Goal: Task Accomplishment & Management: Use online tool/utility

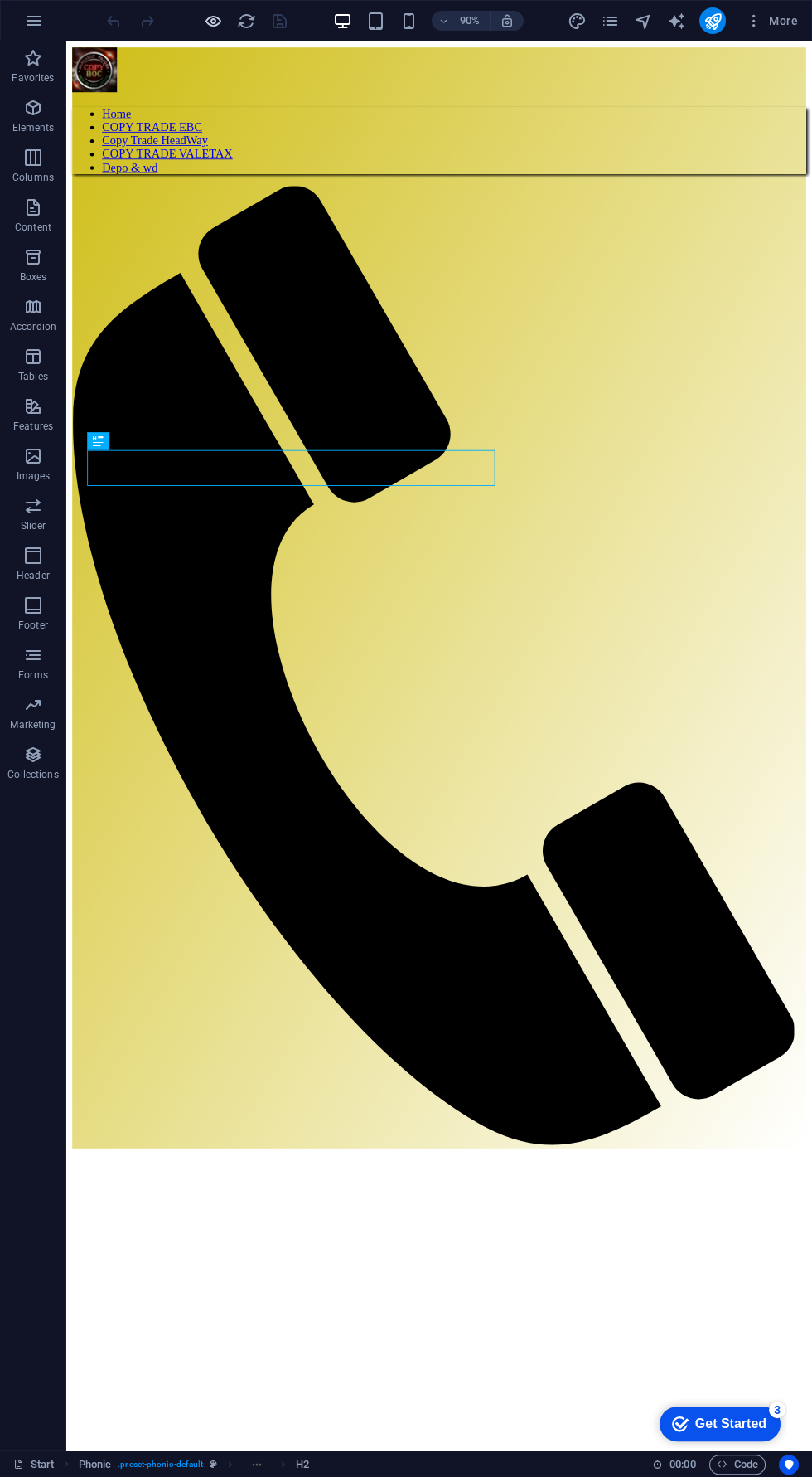
click at [210, 20] on icon "button" at bounding box center [213, 21] width 19 height 19
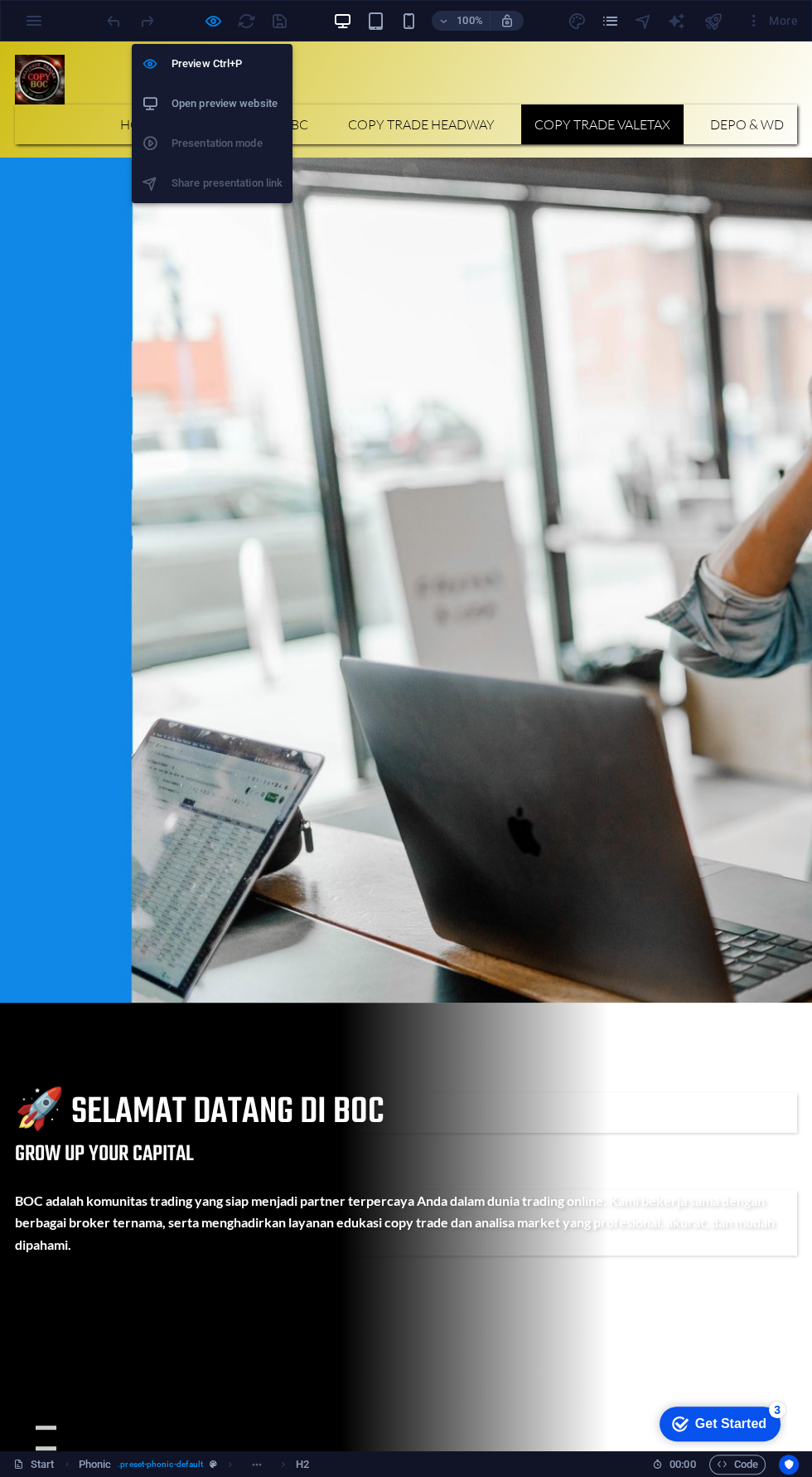
click at [590, 104] on link "COPY TRADE VALETAX" at bounding box center [603, 124] width 163 height 40
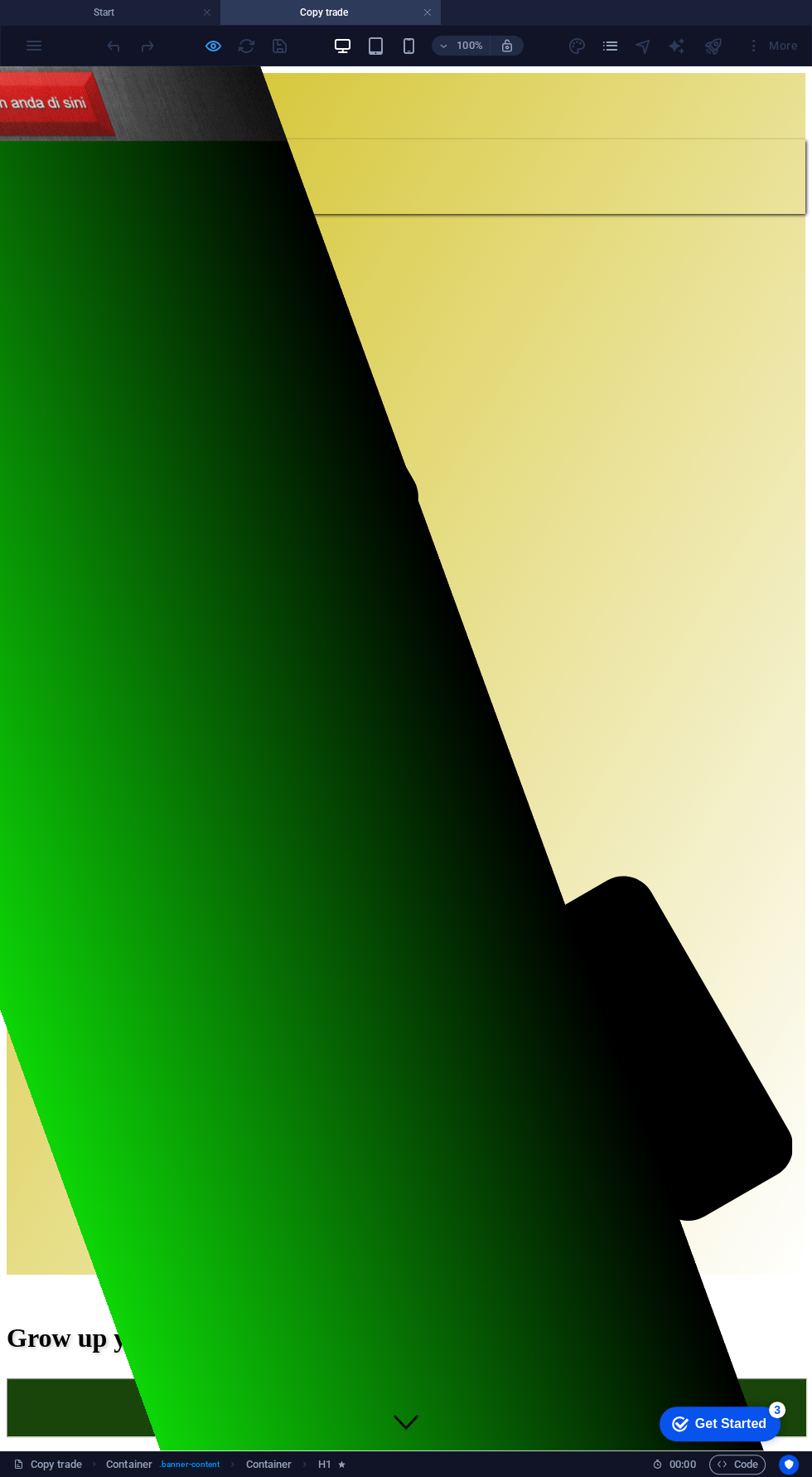
click at [206, 53] on icon "button" at bounding box center [213, 46] width 19 height 19
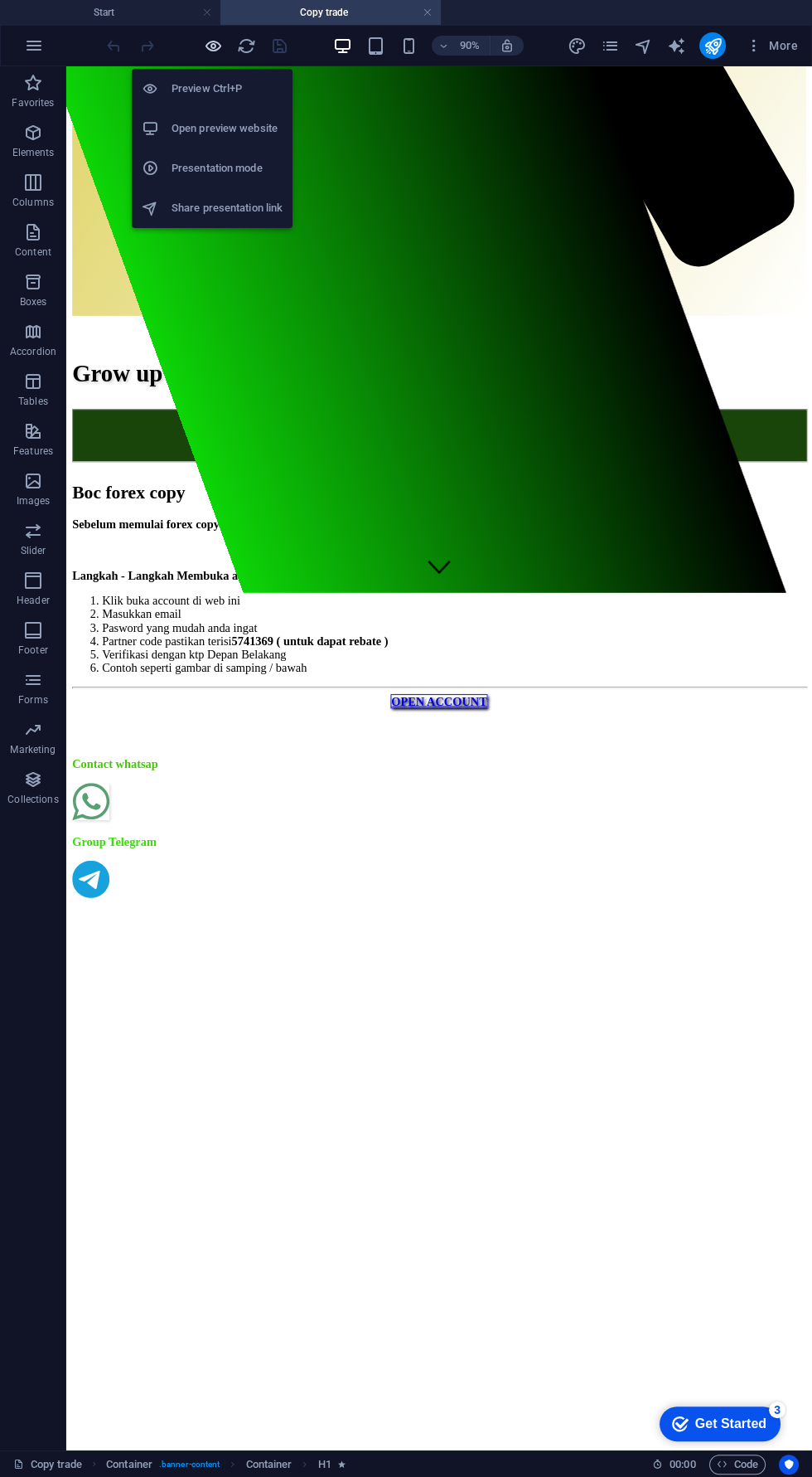
scroll to position [1106, 0]
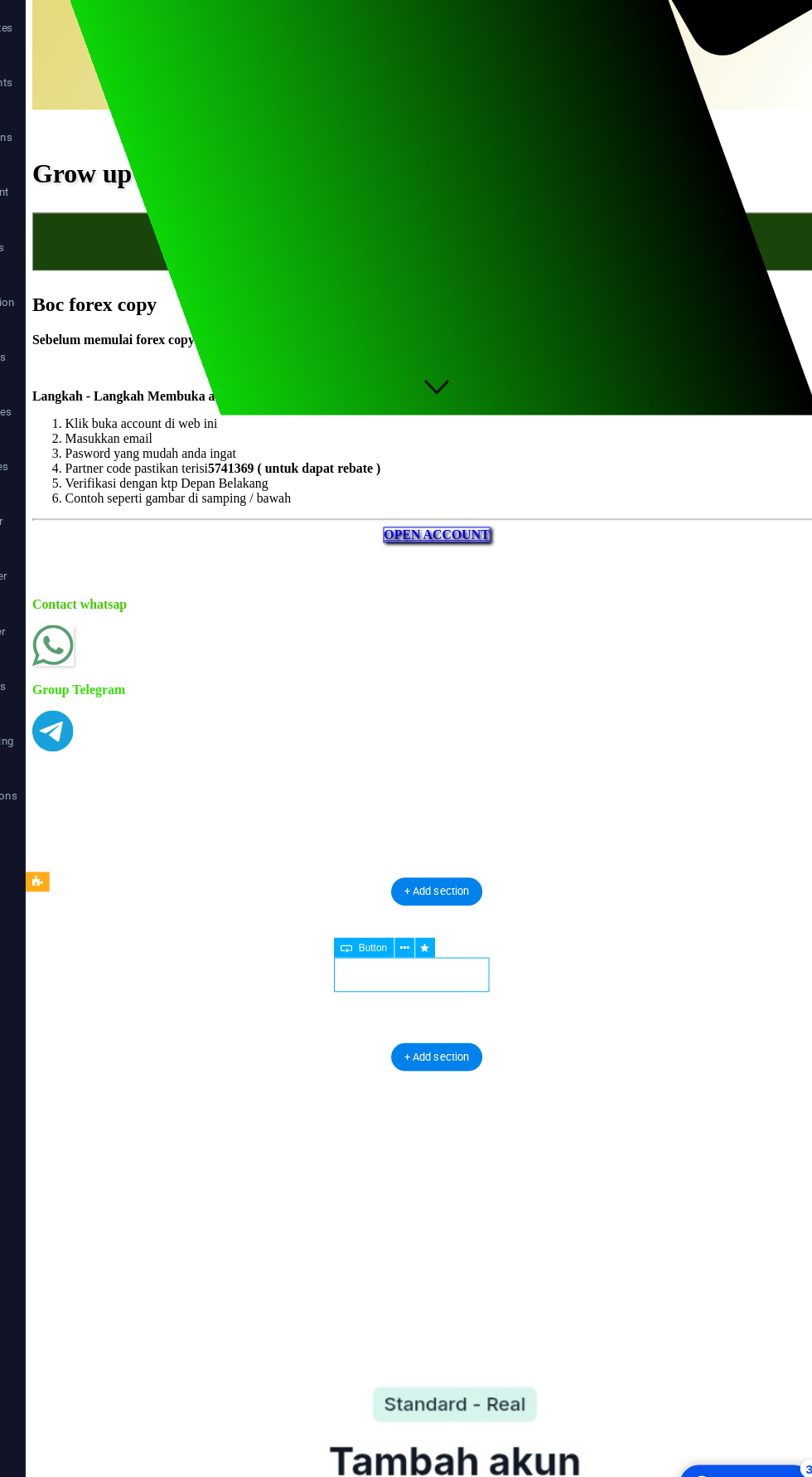
scroll to position [1105, 0]
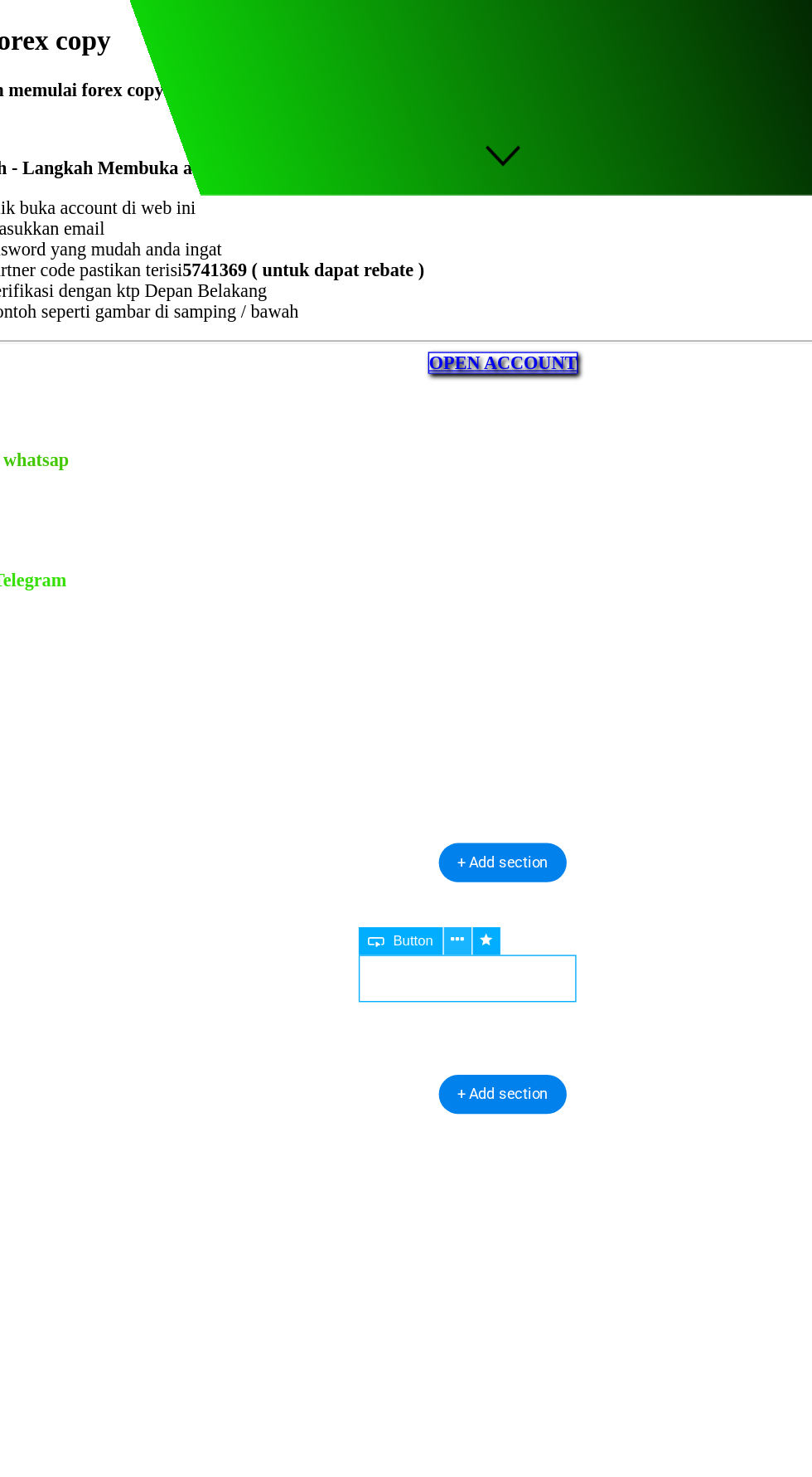
click at [408, 942] on icon at bounding box center [411, 938] width 8 height 16
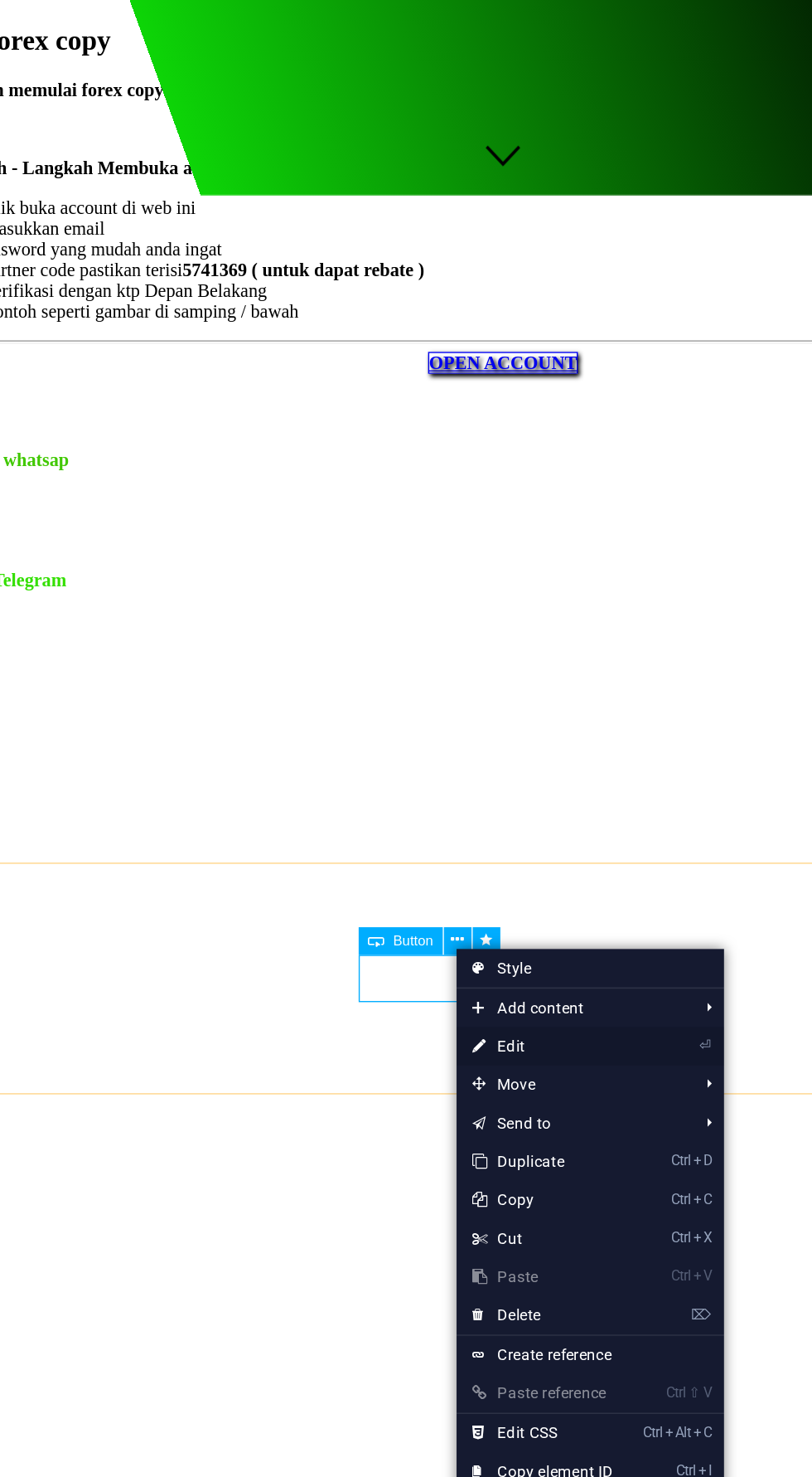
click at [482, 1002] on link "⏎ Edit" at bounding box center [465, 1007] width 111 height 25
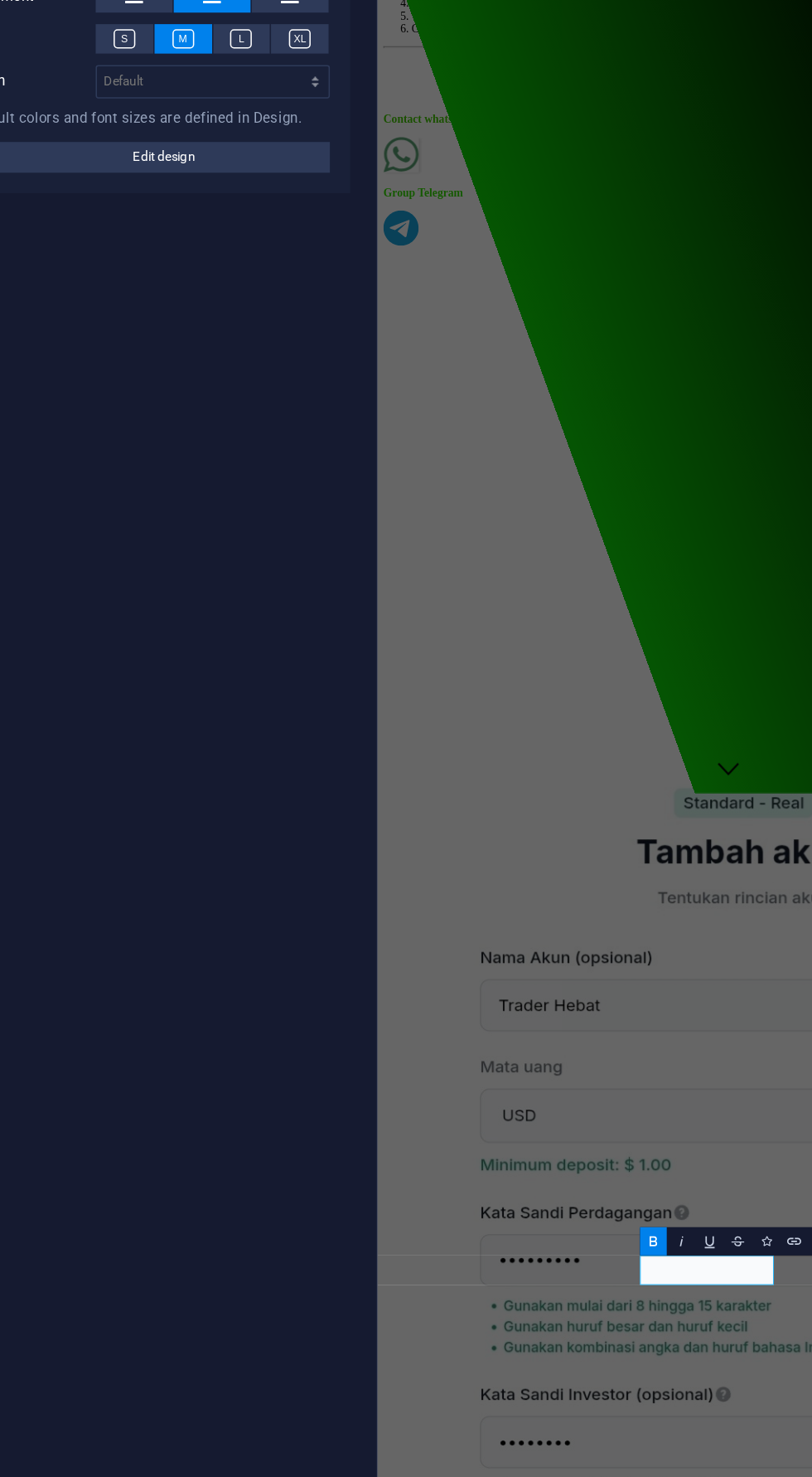
scroll to position [125, 0]
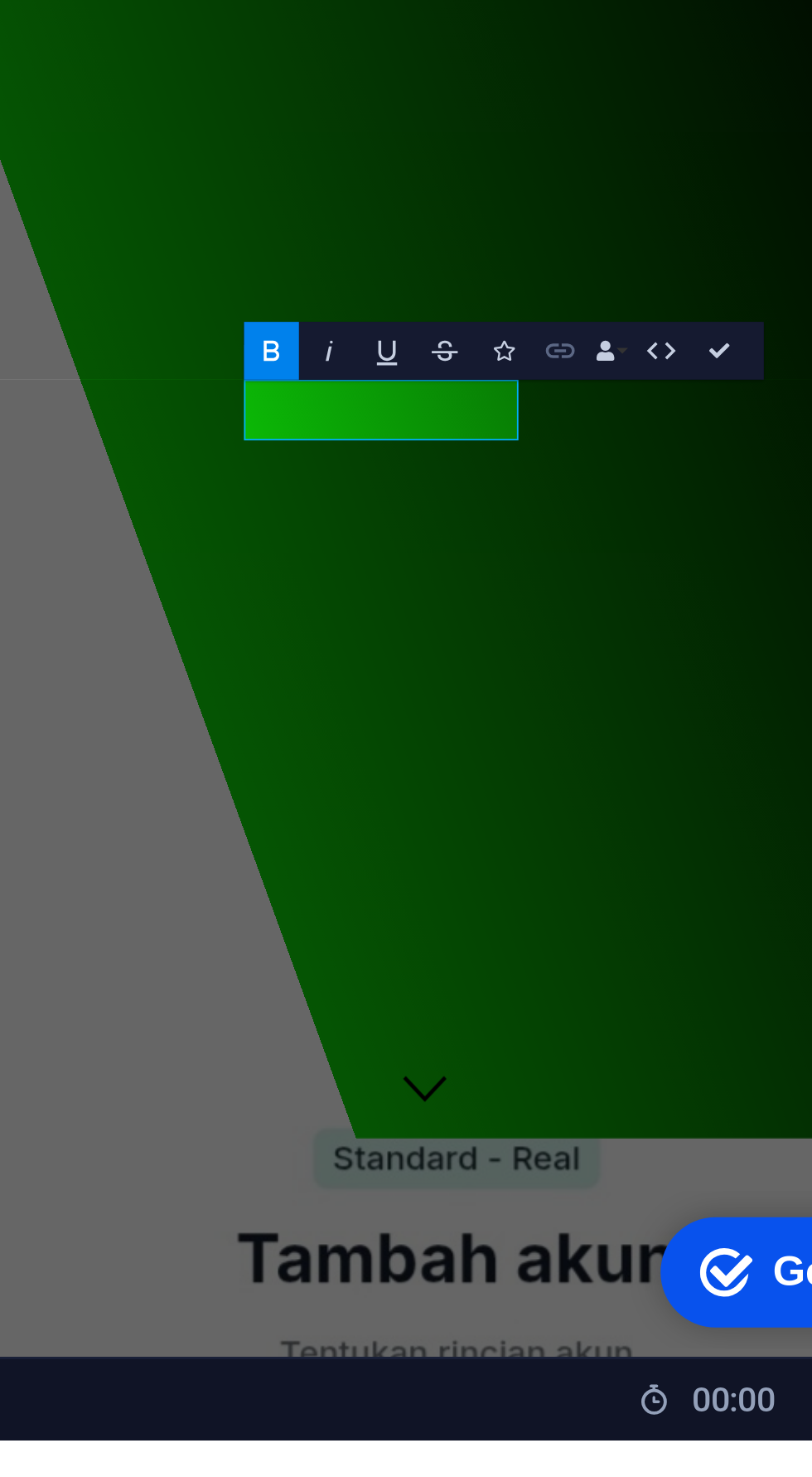
click at [628, 1134] on icon "button" at bounding box center [628, 1133] width 11 height 11
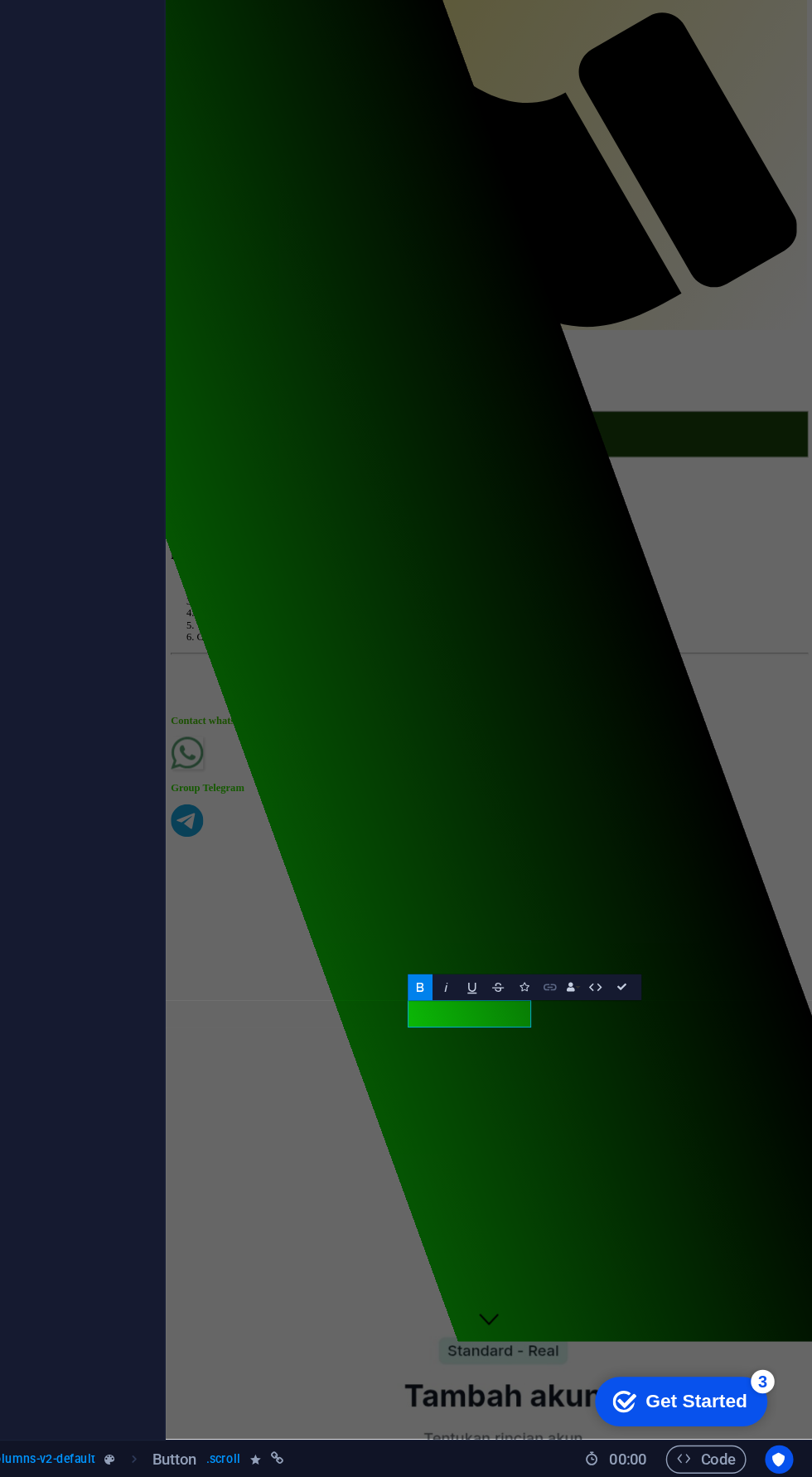
scroll to position [0, 0]
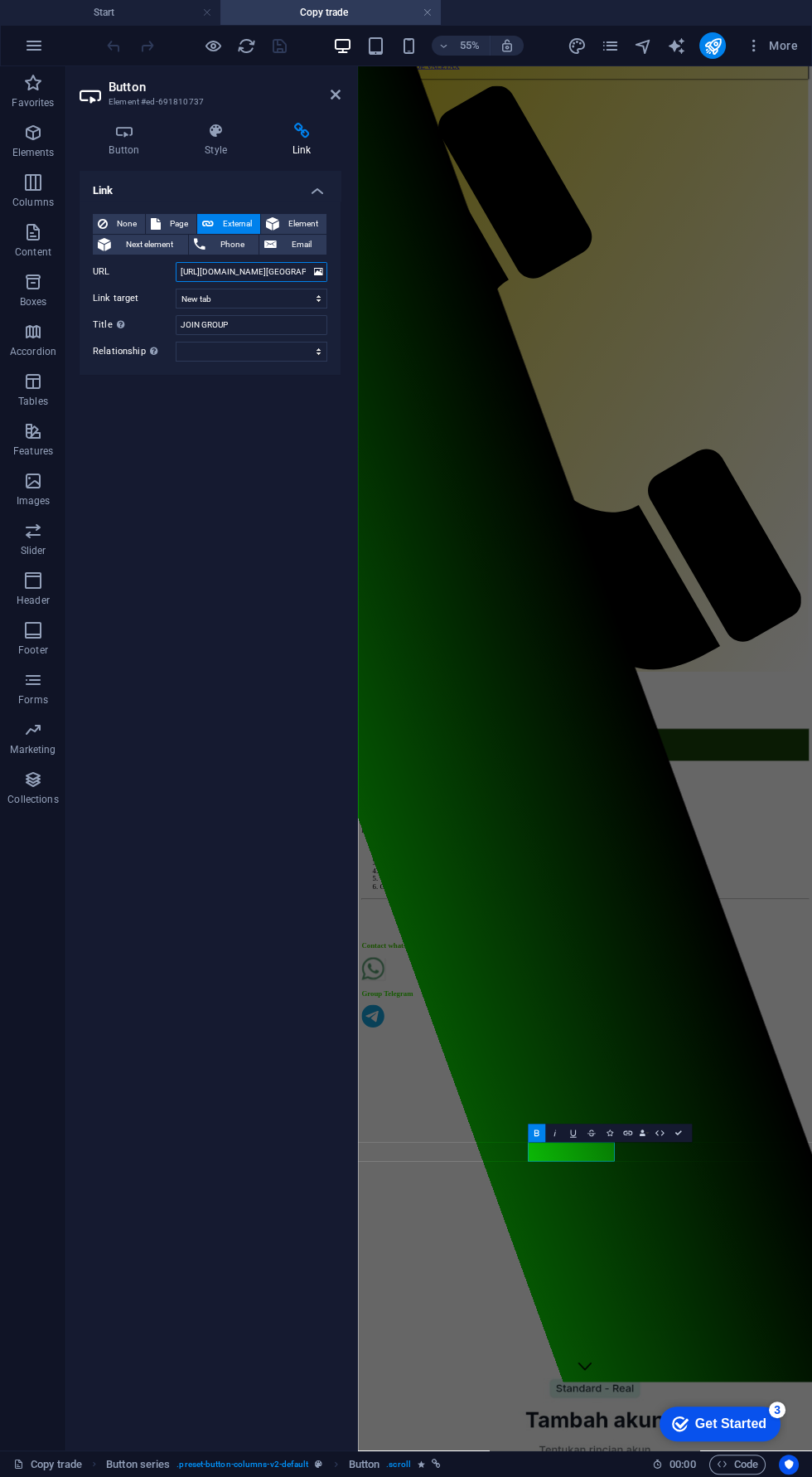
click at [224, 270] on input "[URL][DOMAIN_NAME][GEOGRAPHIC_DATA]" at bounding box center [252, 272] width 152 height 20
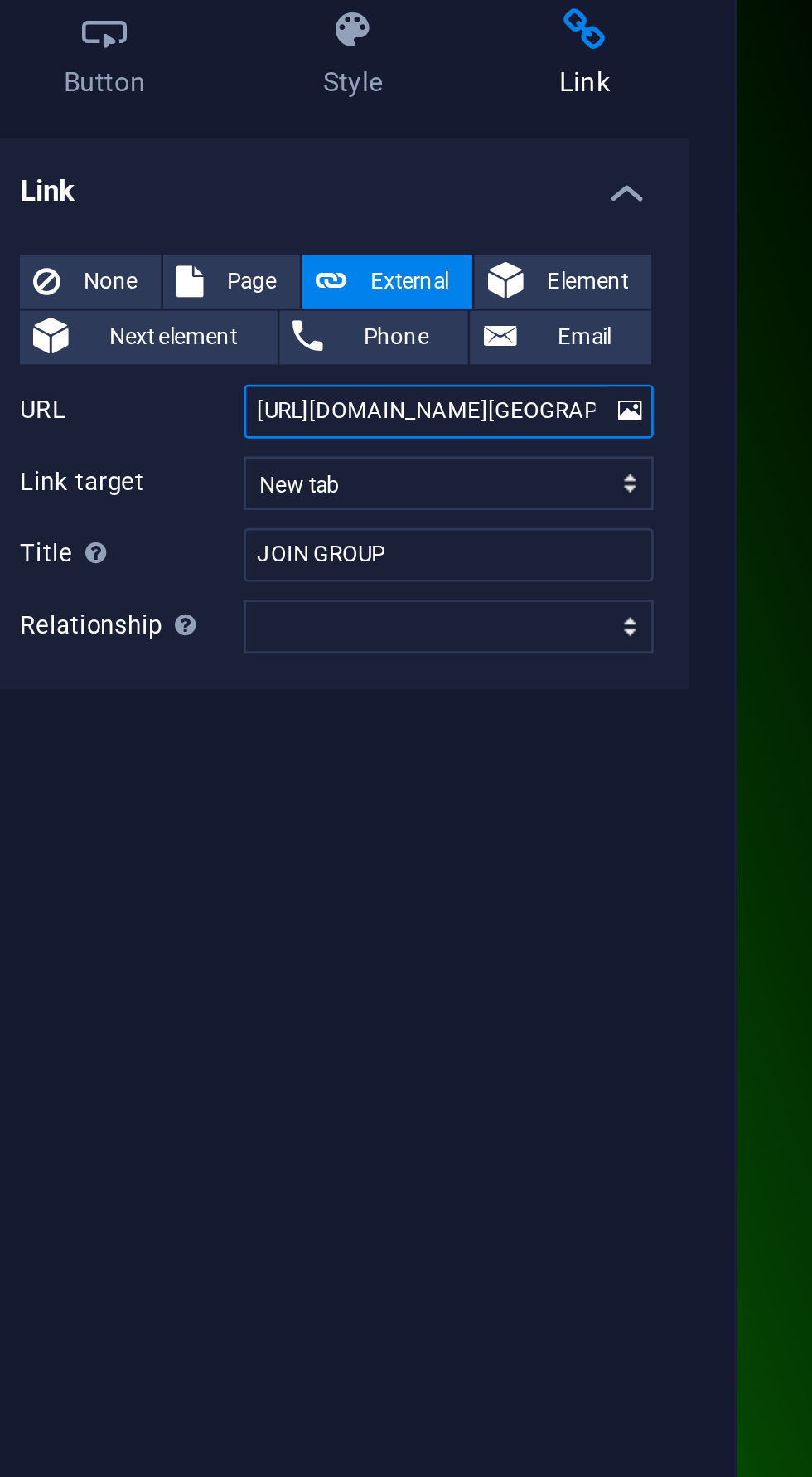
paste input "1024534"
type input "[URL][DOMAIN_NAME][GEOGRAPHIC_DATA]"
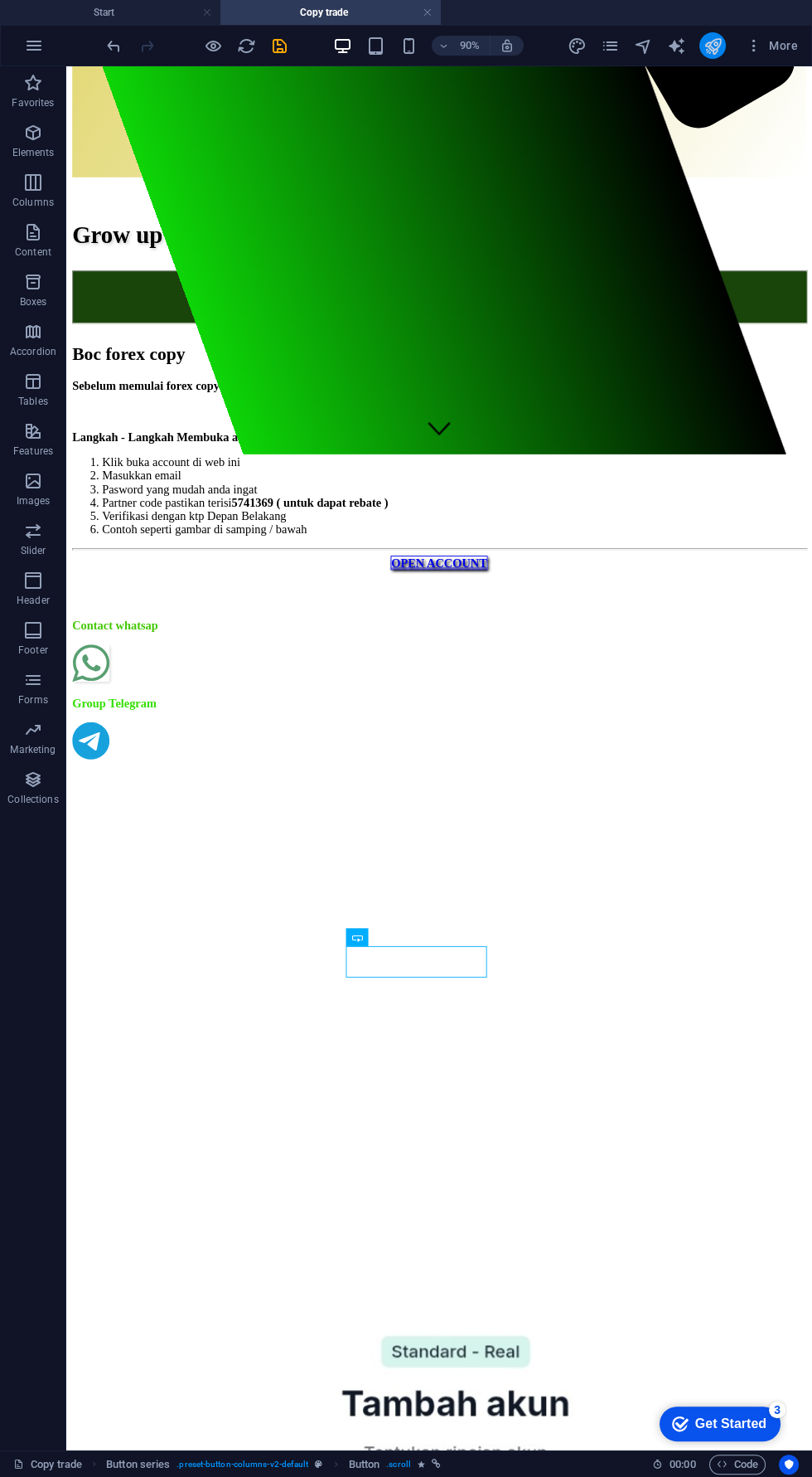
click at [705, 48] on icon "publish" at bounding box center [712, 46] width 19 height 19
